Goal: Check status: Check status

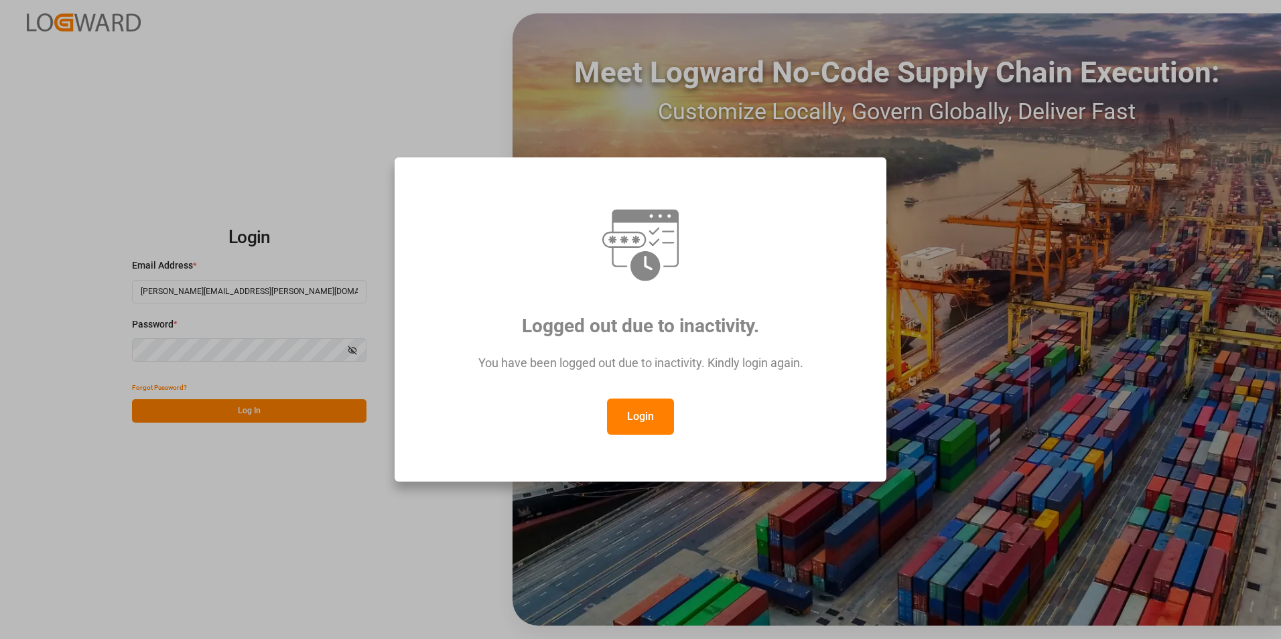
click at [651, 418] on button "Login" at bounding box center [640, 417] width 67 height 36
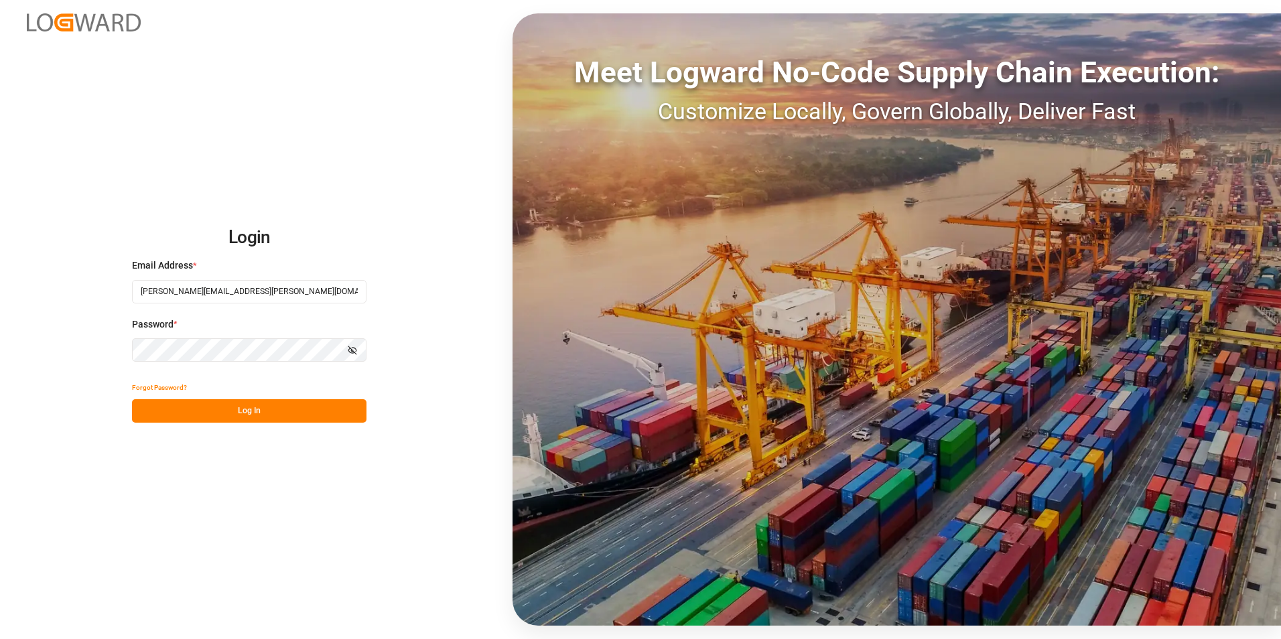
click at [328, 418] on button "Log In" at bounding box center [249, 410] width 235 height 23
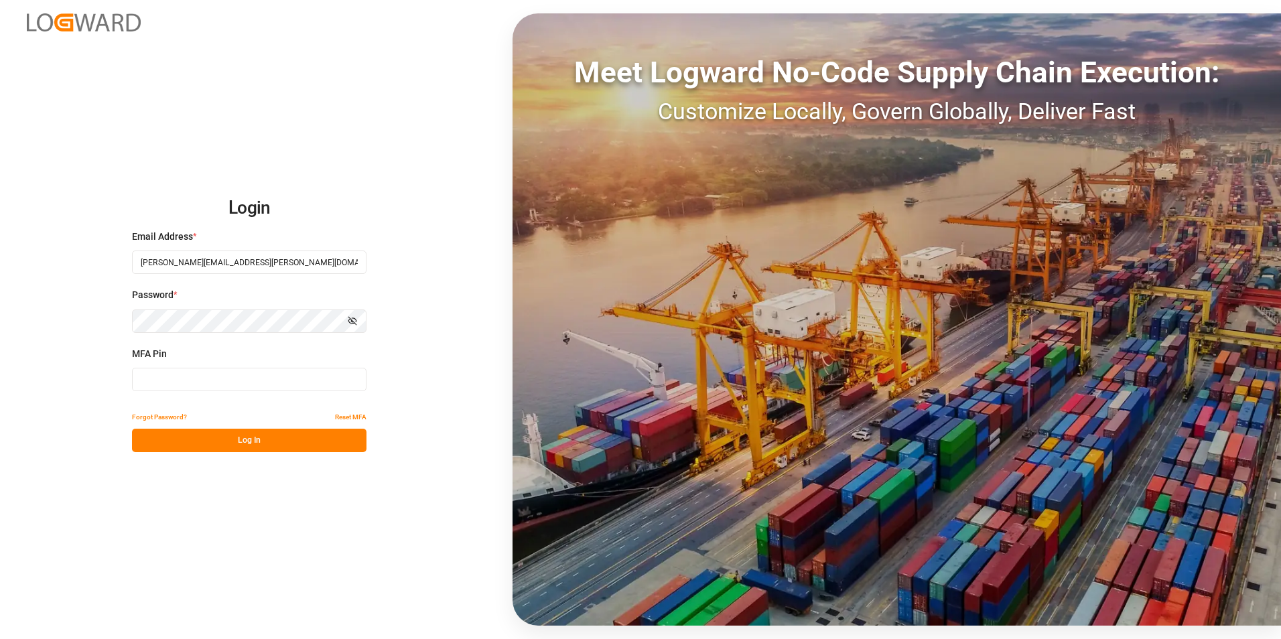
click at [257, 375] on input at bounding box center [249, 379] width 235 height 23
type input "7"
type input "392952"
click at [275, 428] on div "Forgot Password? Reset MFA" at bounding box center [249, 416] width 235 height 23
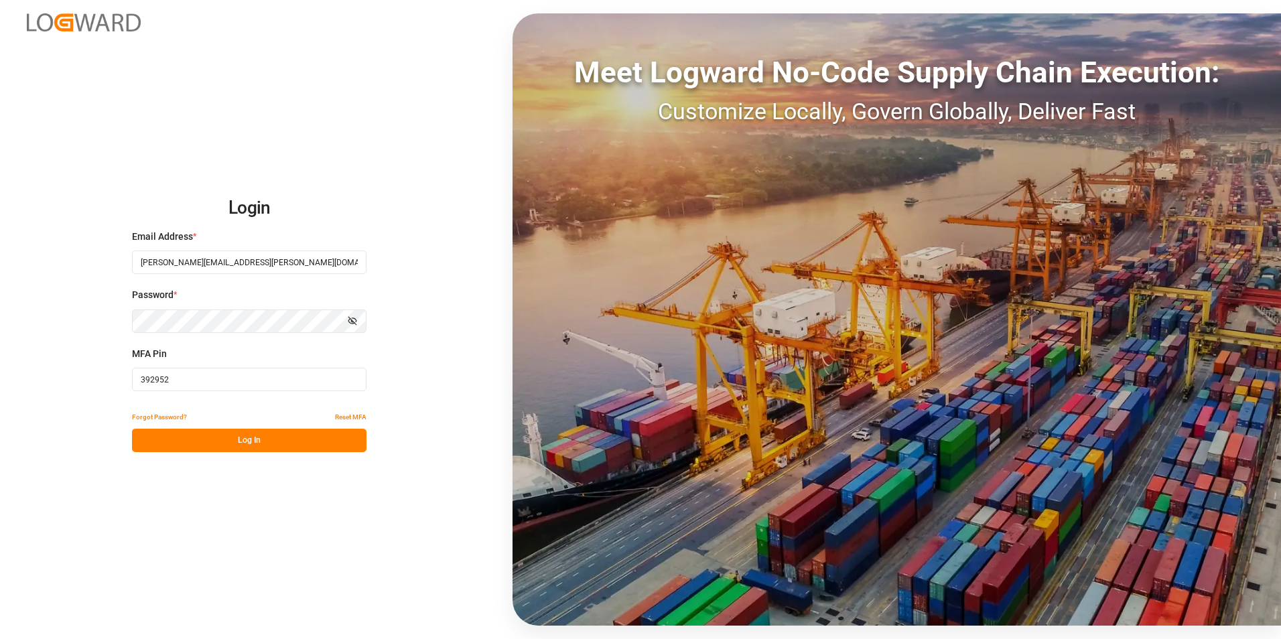
click at [258, 434] on button "Log In" at bounding box center [249, 440] width 235 height 23
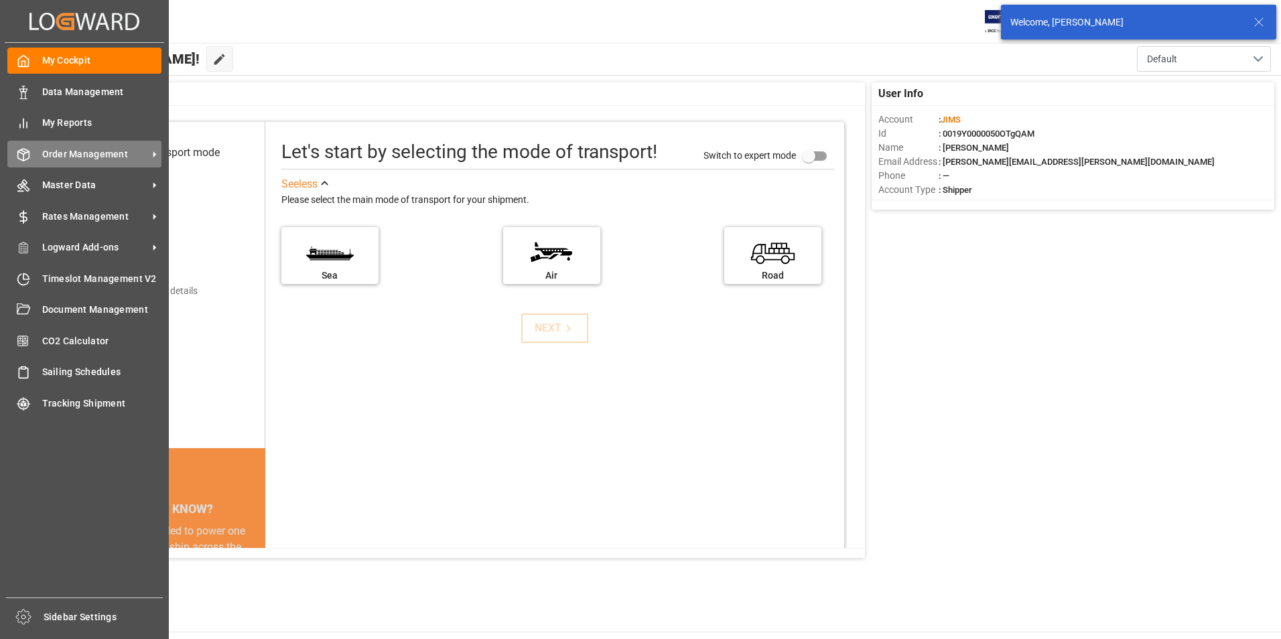
drag, startPoint x: 106, startPoint y: 153, endPoint x: 96, endPoint y: 157, distance: 11.1
click at [104, 153] on span "Order Management" at bounding box center [95, 154] width 106 height 14
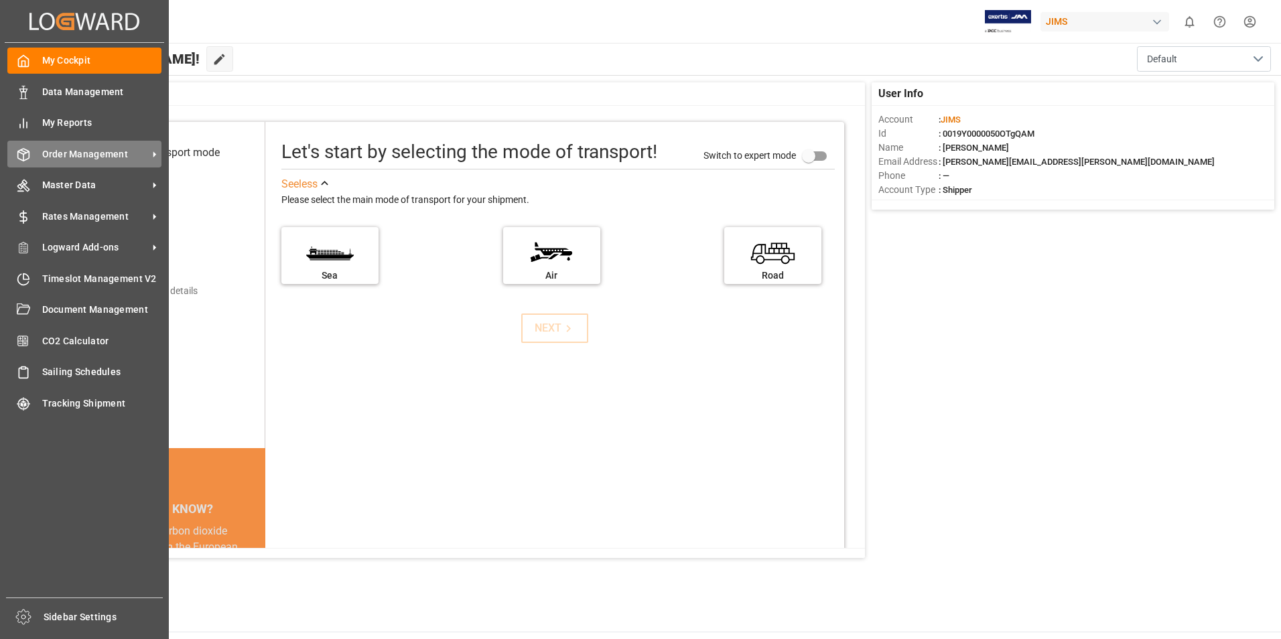
click at [103, 149] on span "Order Management" at bounding box center [95, 154] width 106 height 14
click at [99, 153] on span "Order Management" at bounding box center [95, 154] width 106 height 14
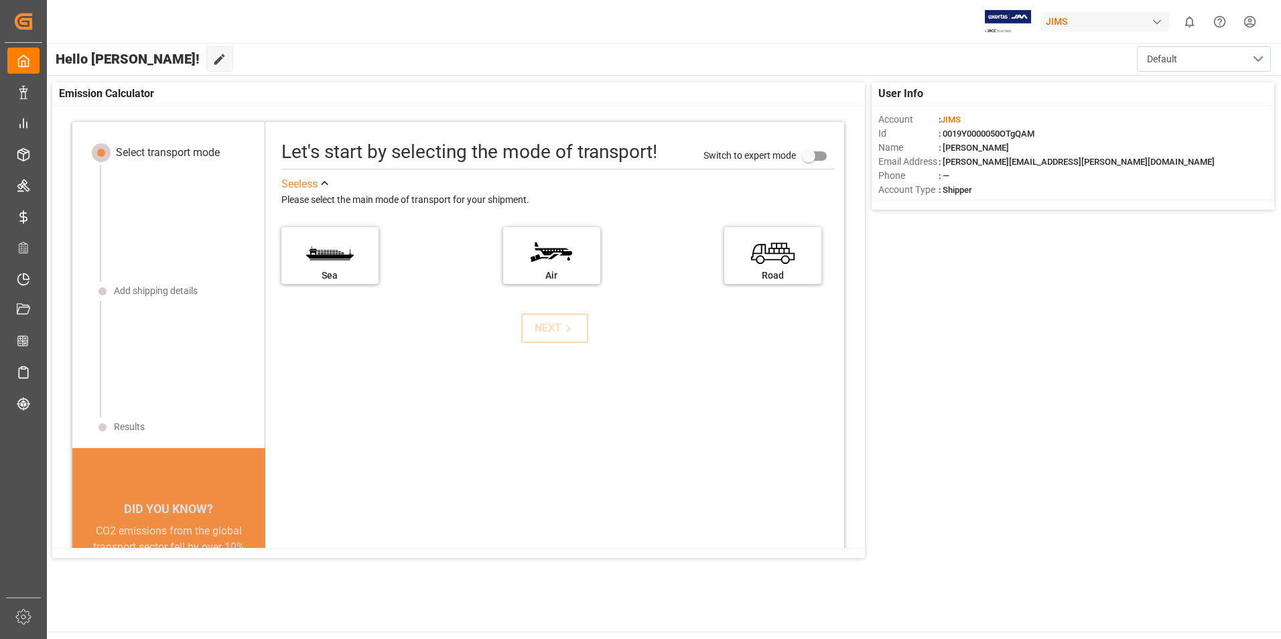
click at [954, 304] on div "User Info Account : JIMS Id : 0019Y0000050OTgQAM Name : Jacques Denis Email Add…" at bounding box center [664, 320] width 1236 height 489
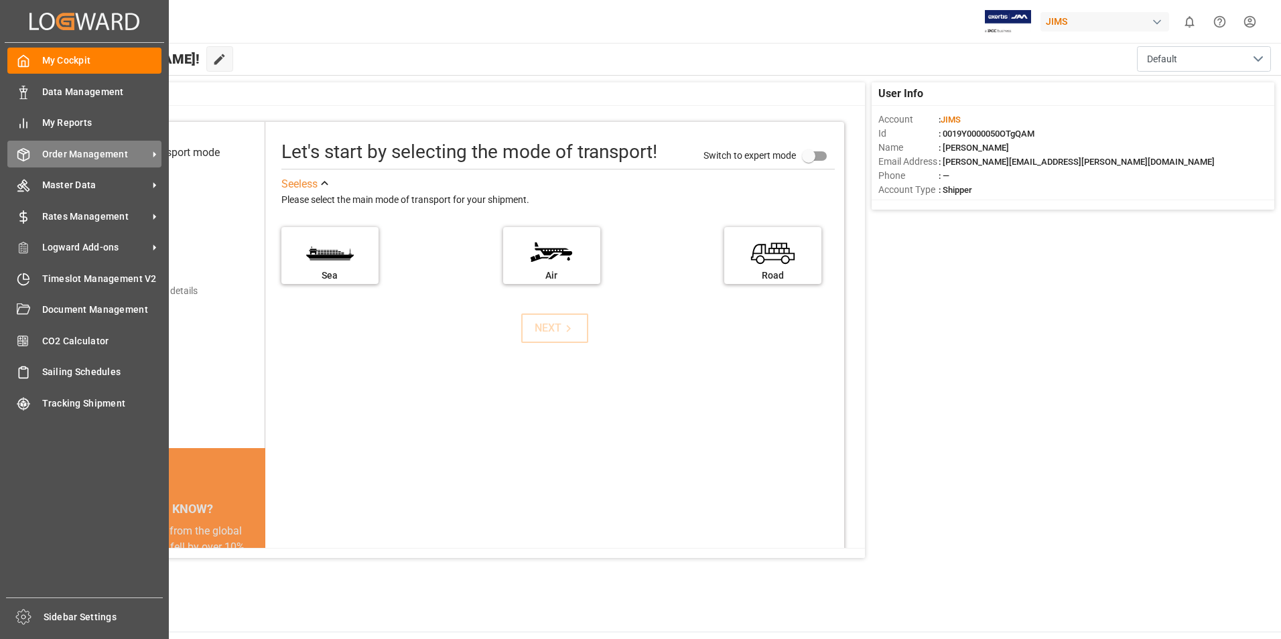
click at [136, 153] on span "Order Management" at bounding box center [95, 154] width 106 height 14
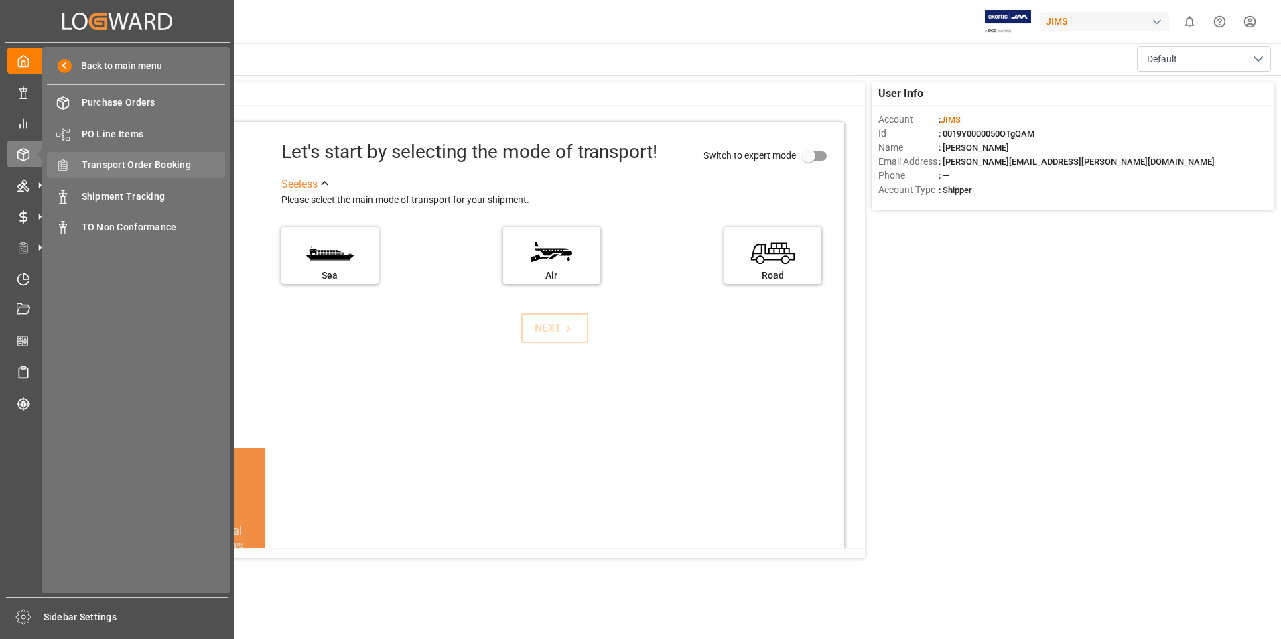
click at [167, 163] on span "Transport Order Booking" at bounding box center [154, 165] width 144 height 14
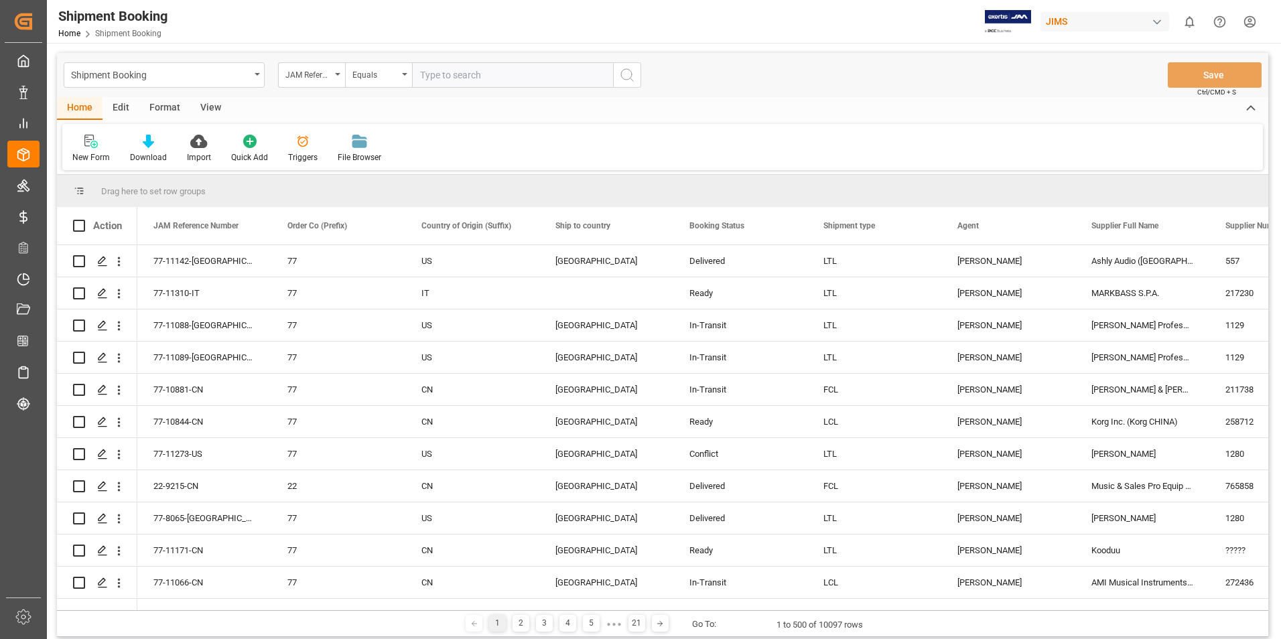
click at [617, 147] on div "New Form Download Import Quick Add Triggers File Browser" at bounding box center [662, 147] width 1201 height 46
click at [445, 75] on input "text" at bounding box center [512, 74] width 201 height 25
click at [455, 70] on input "text" at bounding box center [512, 74] width 201 height 25
paste input "22-11153-[GEOGRAPHIC_DATA]"
type input "22-11153-[GEOGRAPHIC_DATA]"
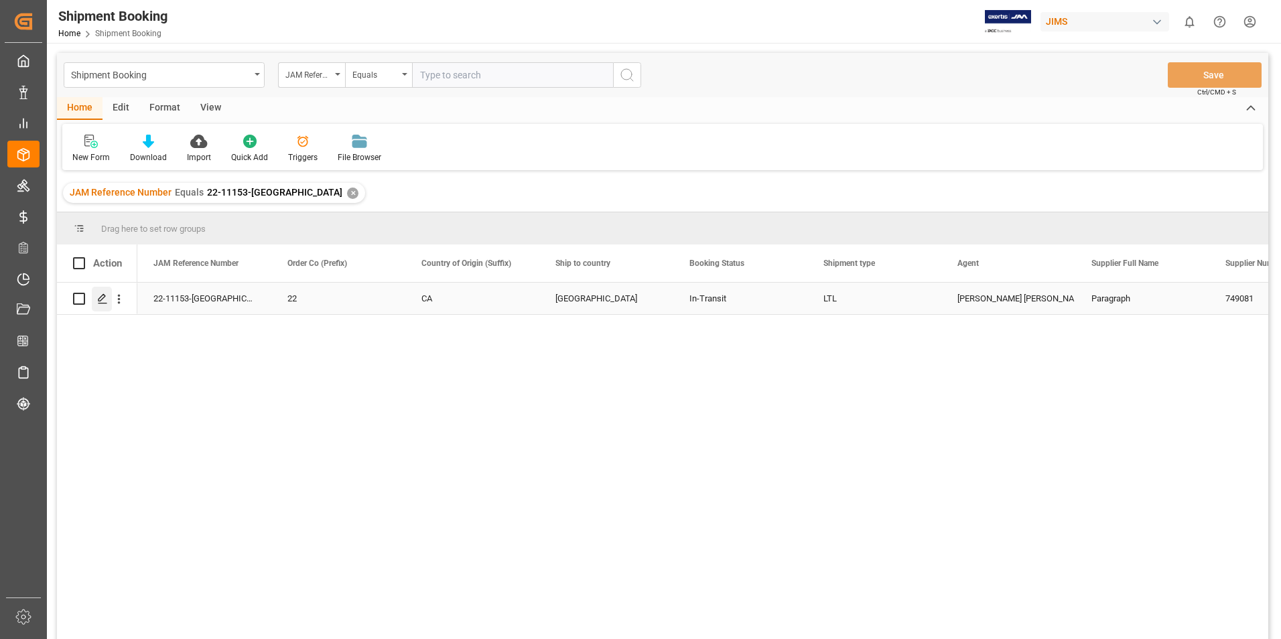
click at [103, 297] on icon "Press SPACE to select this row." at bounding box center [102, 298] width 11 height 11
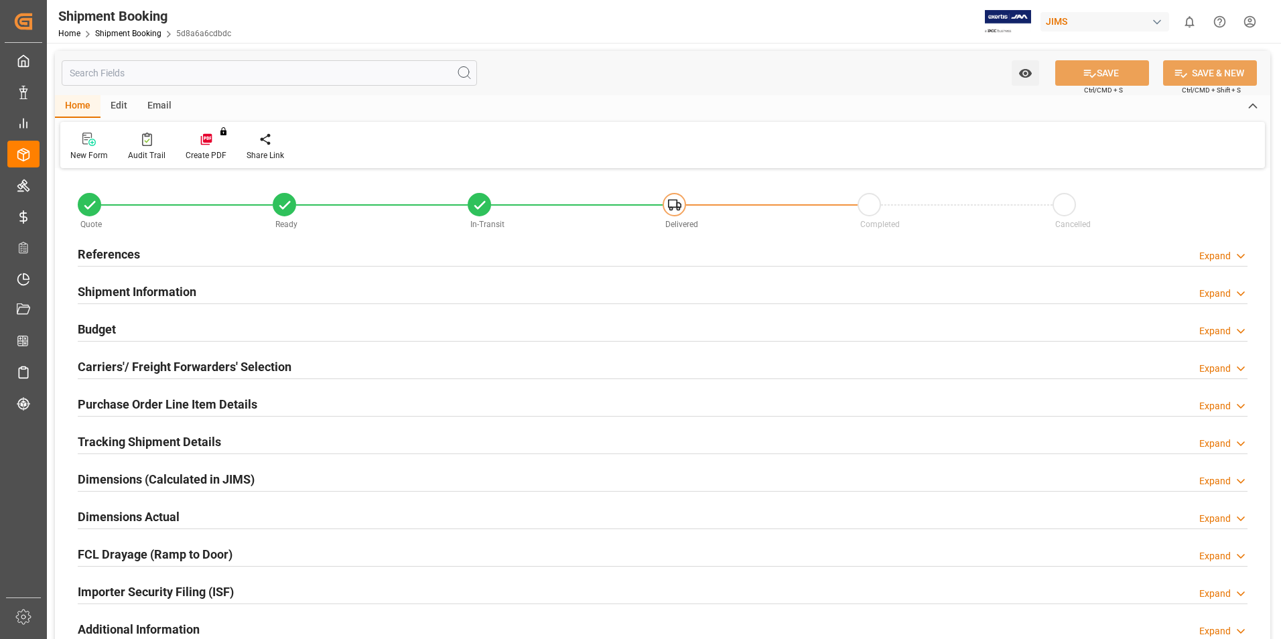
type input "3"
click at [157, 405] on h2 "Purchase Order Line Item Details" at bounding box center [168, 404] width 180 height 18
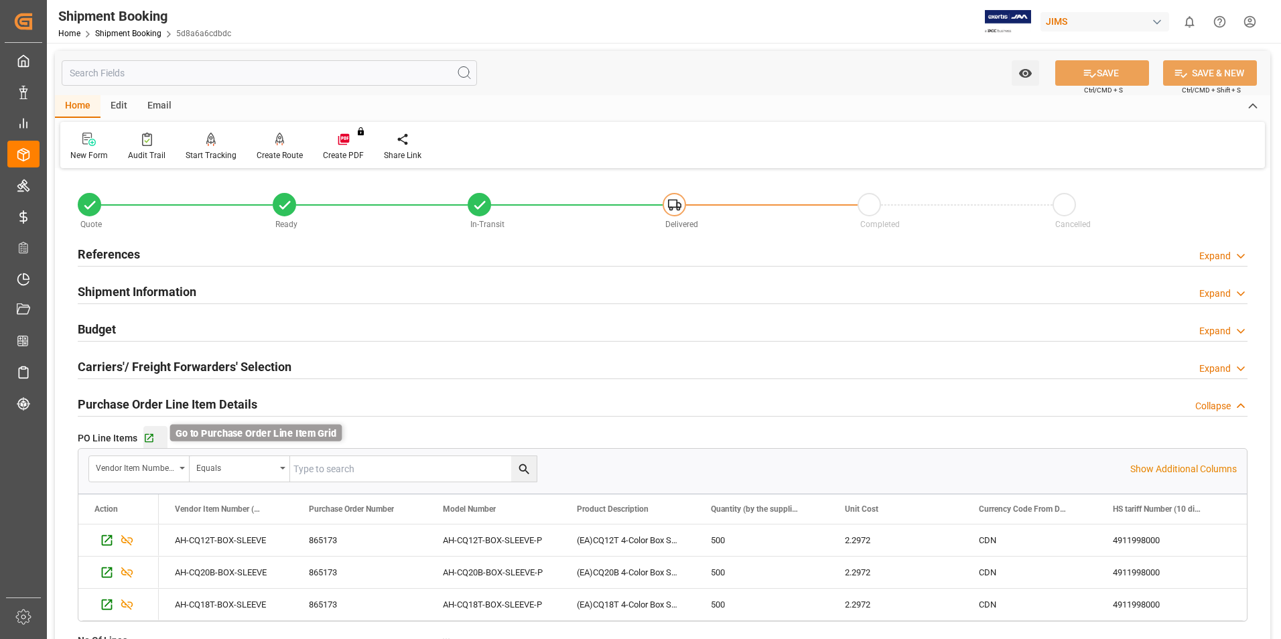
click at [153, 437] on icon "button" at bounding box center [148, 438] width 11 height 11
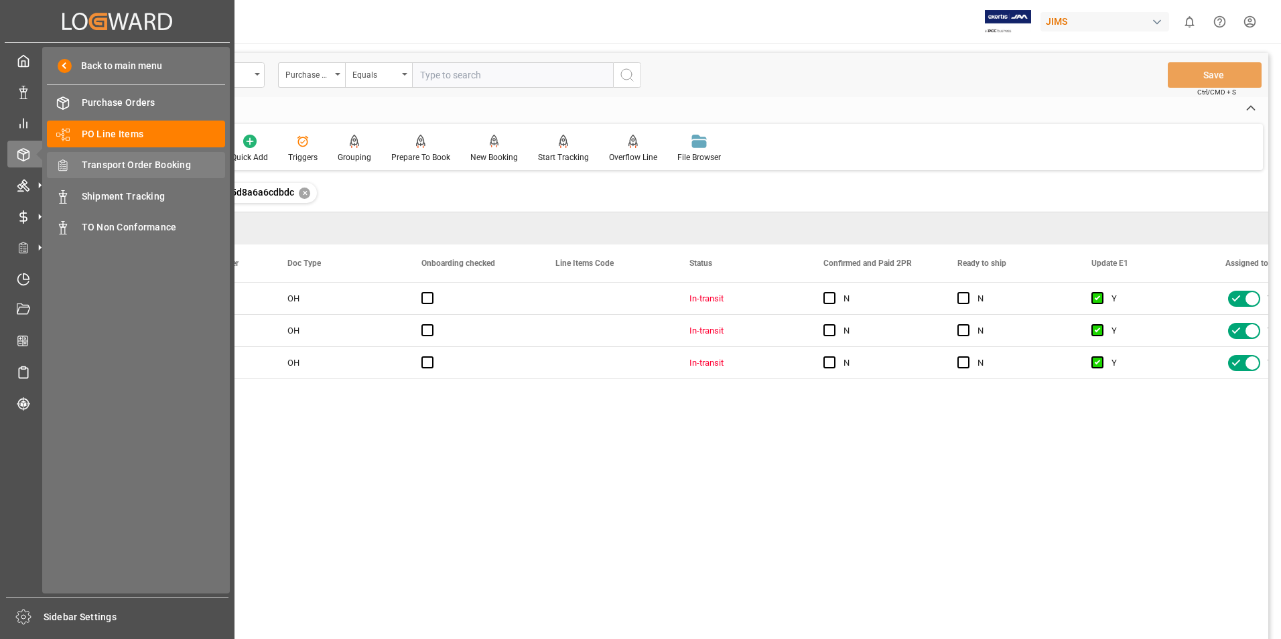
click at [139, 161] on span "Transport Order Booking" at bounding box center [154, 165] width 144 height 14
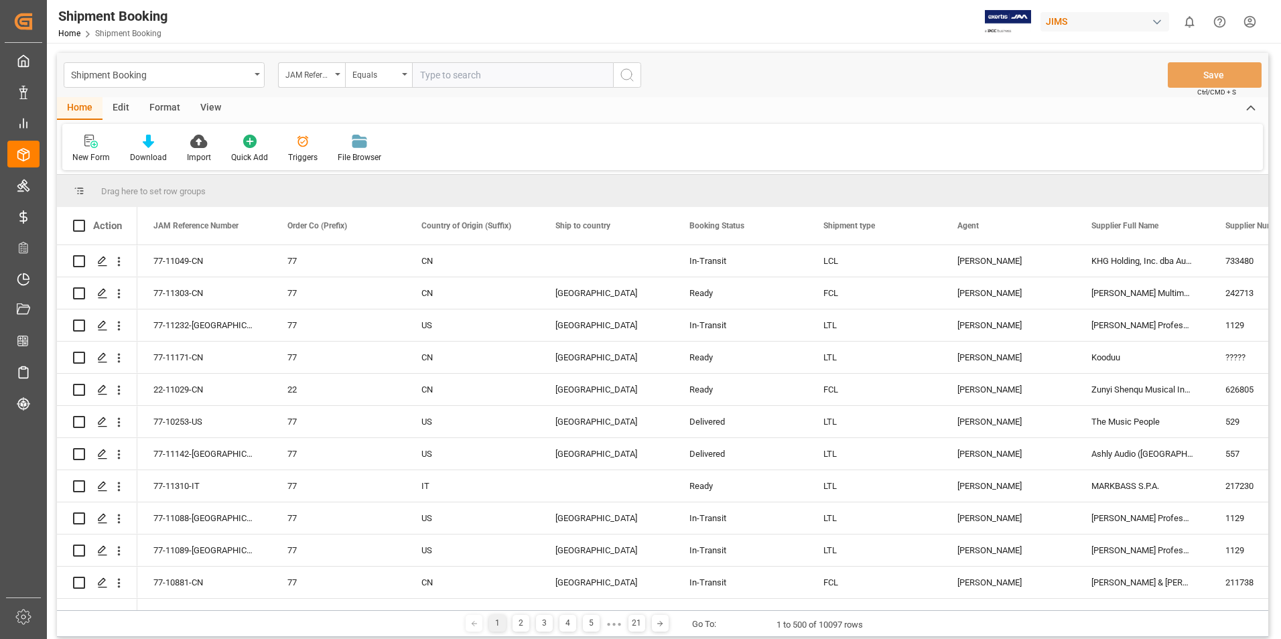
click at [470, 78] on input "text" at bounding box center [512, 74] width 201 height 25
paste input "22-11153-[GEOGRAPHIC_DATA]"
type input "22-11153-[GEOGRAPHIC_DATA]"
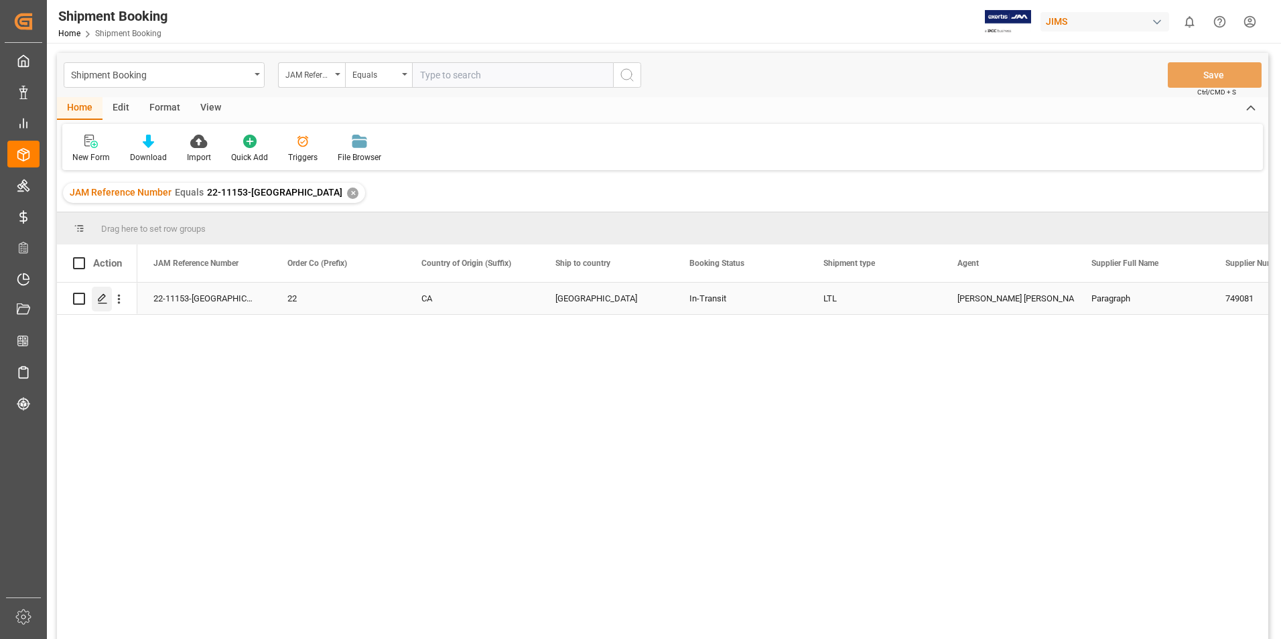
click at [103, 300] on icon "Press SPACE to select this row." at bounding box center [102, 298] width 11 height 11
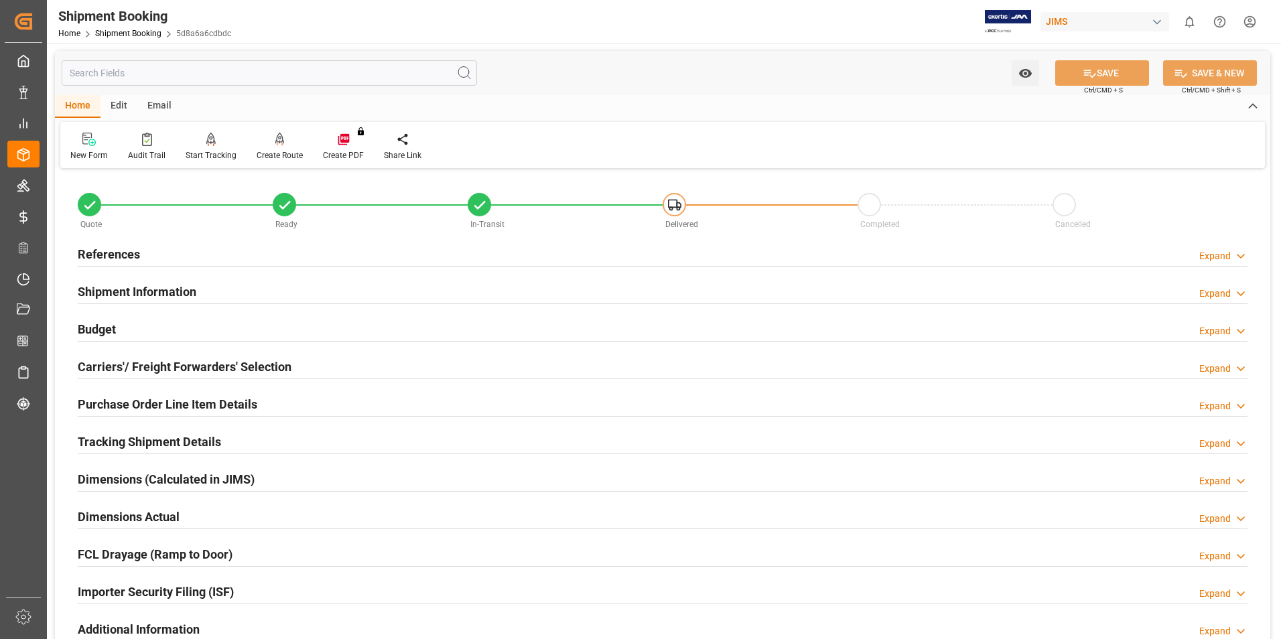
click at [165, 444] on h2 "Tracking Shipment Details" at bounding box center [149, 442] width 143 height 18
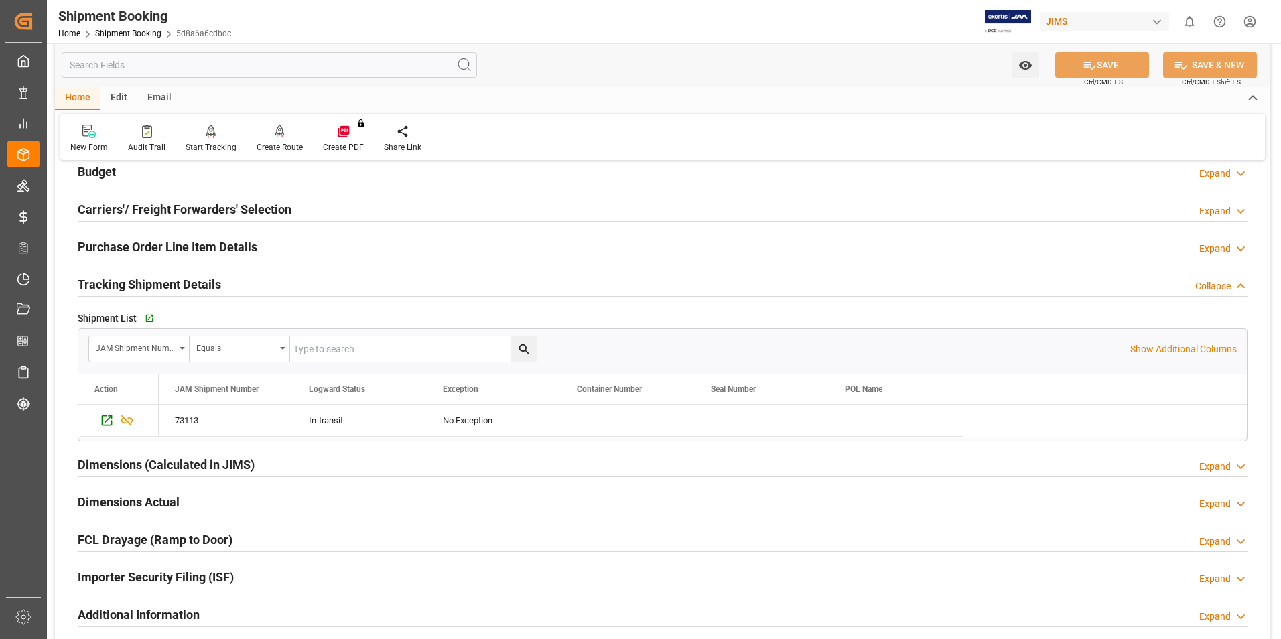
scroll to position [134, 0]
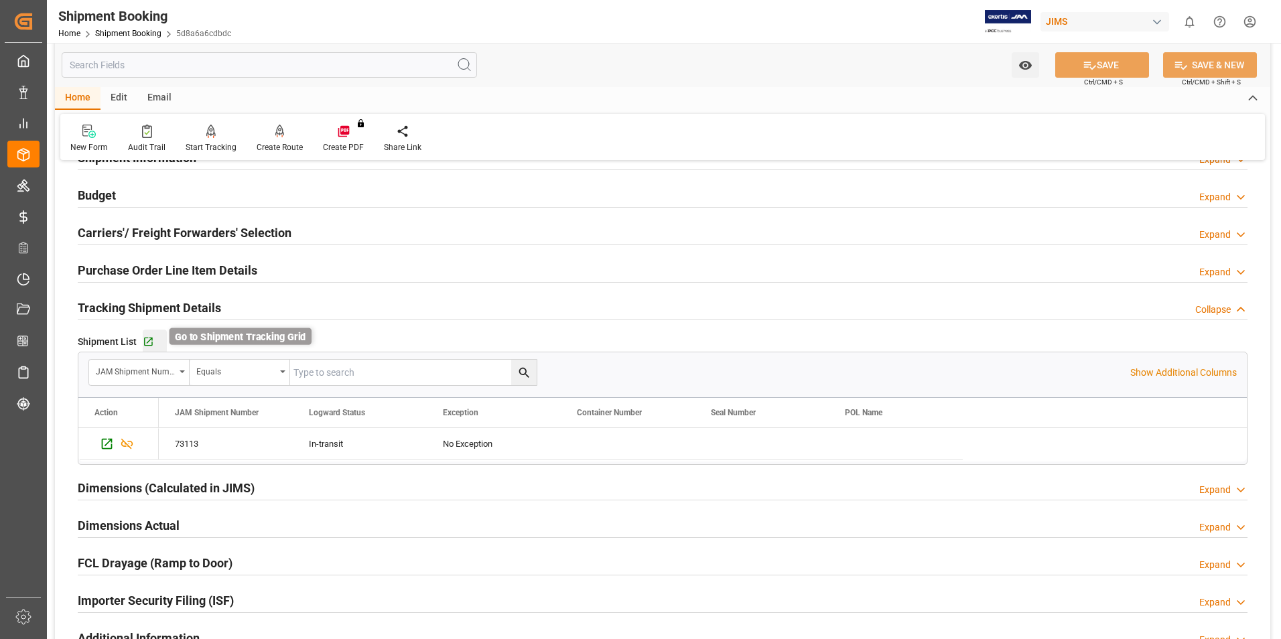
click at [149, 340] on icon "button" at bounding box center [148, 341] width 11 height 11
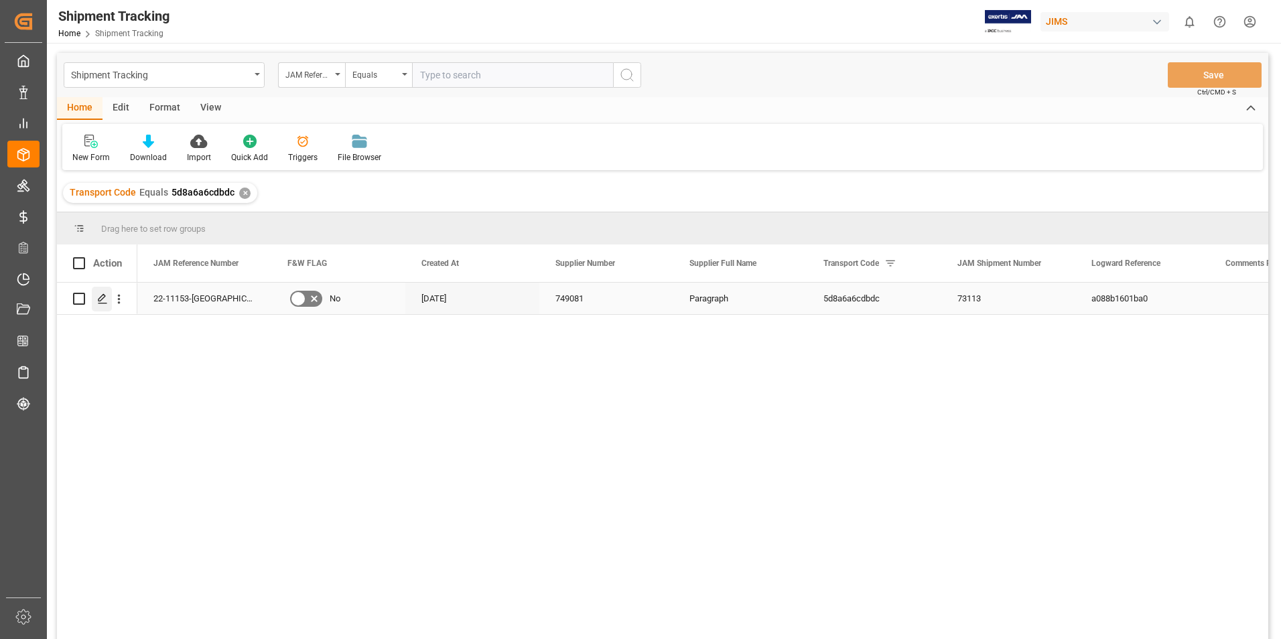
click at [105, 296] on icon "Press SPACE to select this row." at bounding box center [102, 298] width 11 height 11
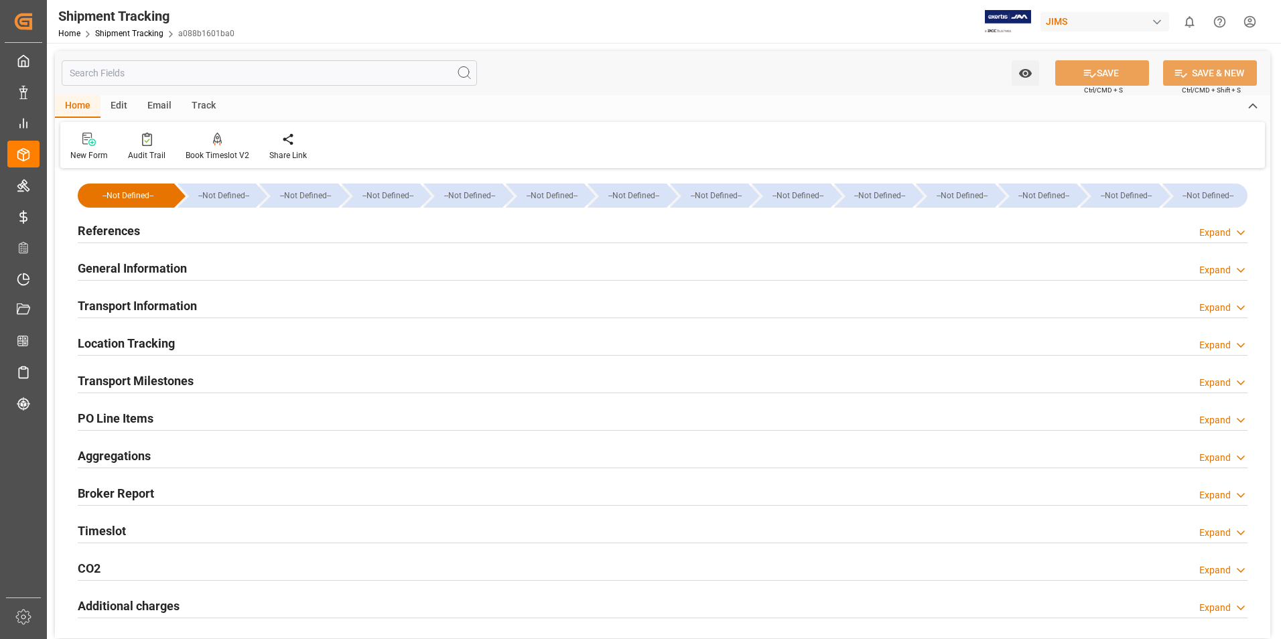
type input "[DATE] 00:00"
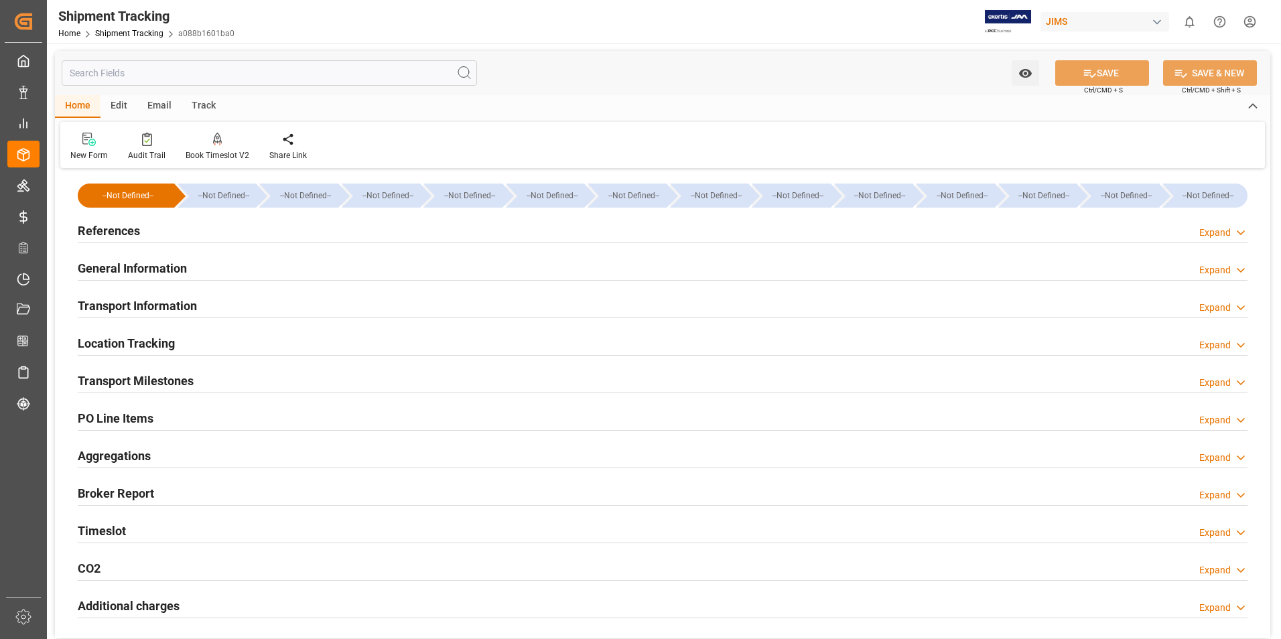
click at [123, 375] on h2 "Transport Milestones" at bounding box center [136, 381] width 116 height 18
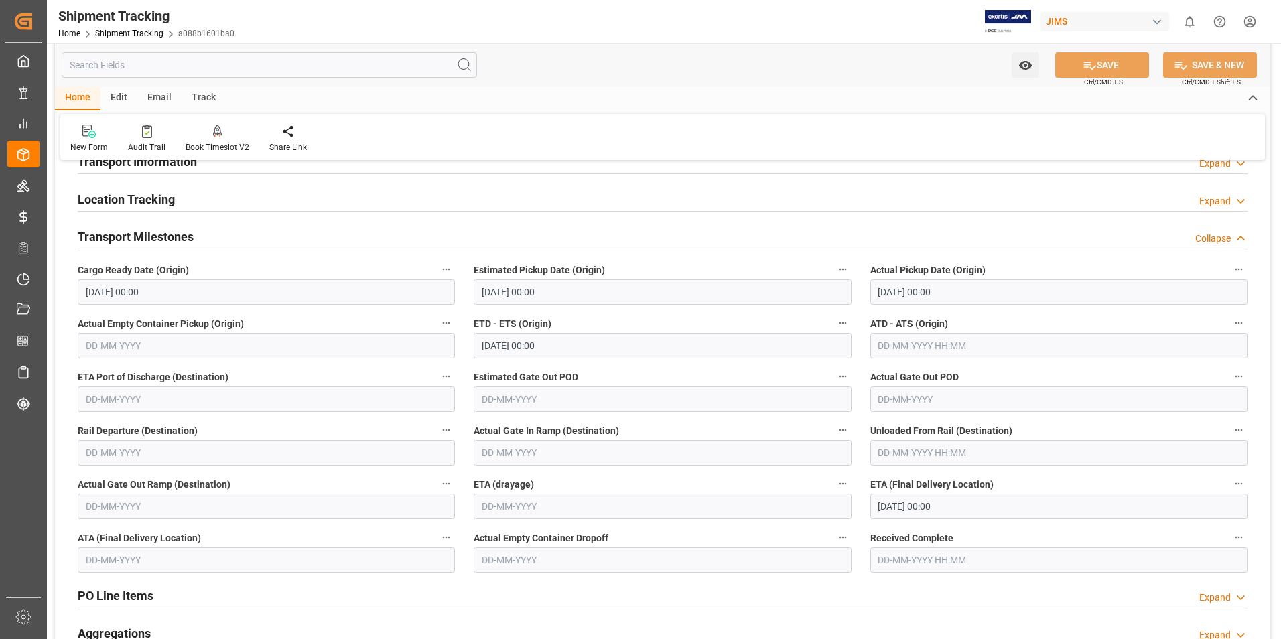
scroll to position [201, 0]
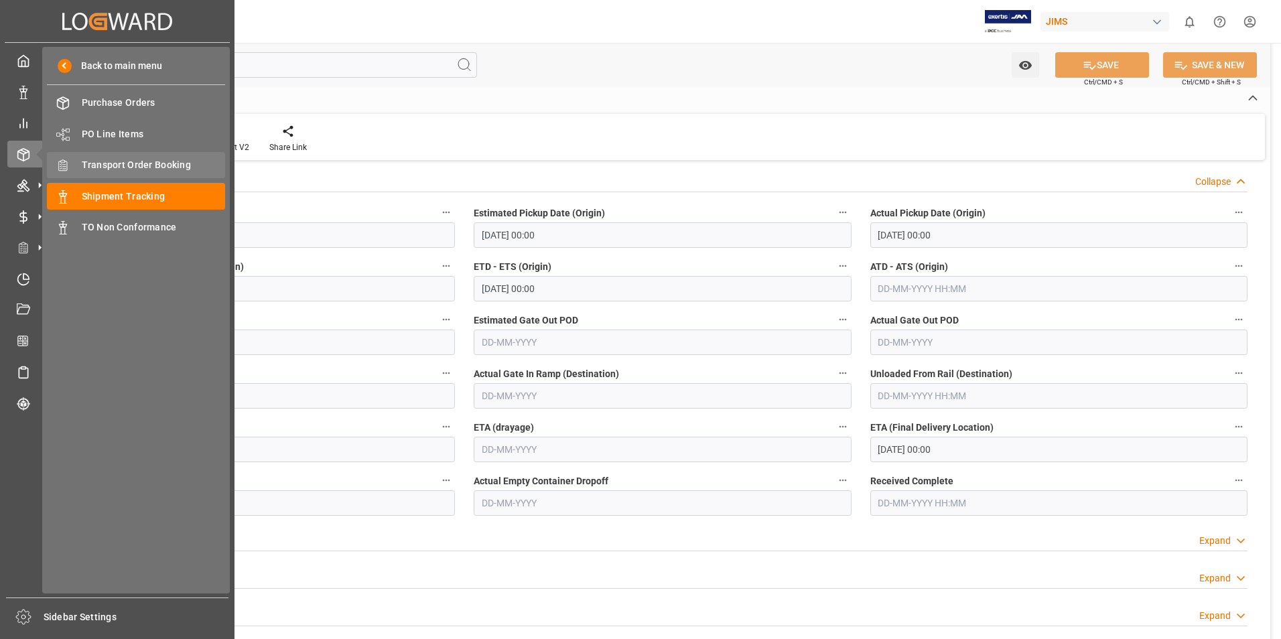
click at [148, 165] on span "Transport Order Booking" at bounding box center [154, 165] width 144 height 14
